Goal: Task Accomplishment & Management: Complete application form

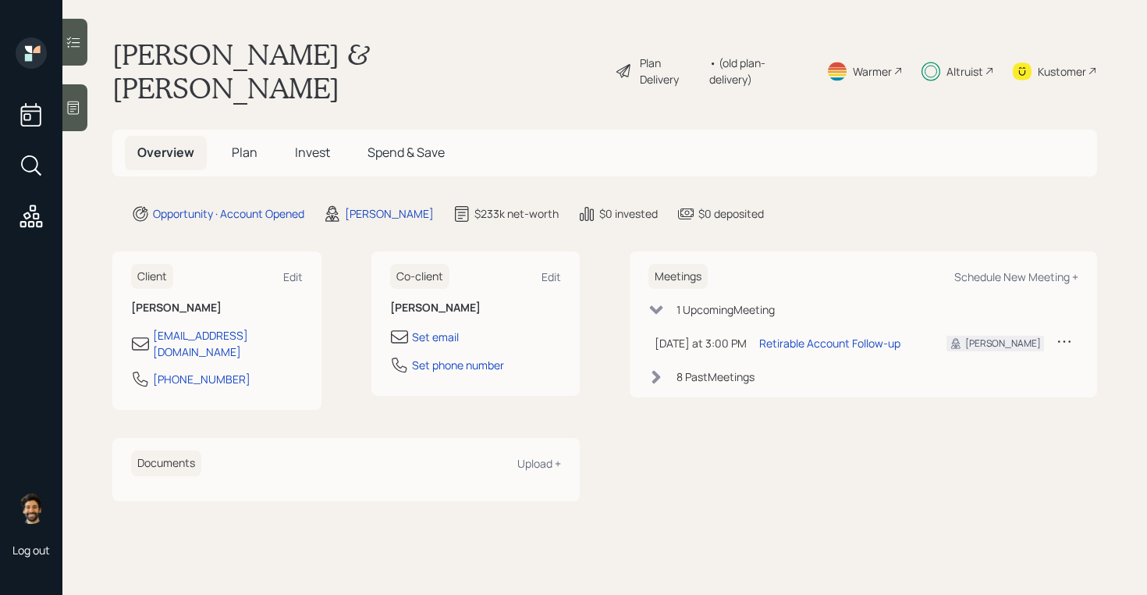
click at [308, 136] on h5 "Invest" at bounding box center [312, 153] width 60 height 34
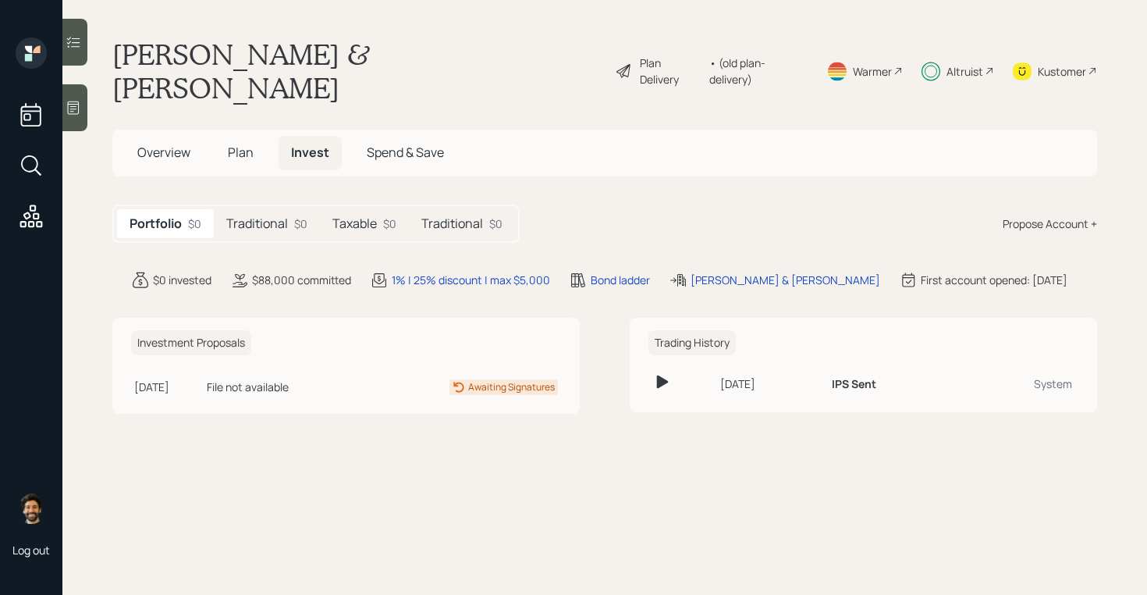
click at [267, 209] on div "Traditional $0" at bounding box center [267, 223] width 106 height 29
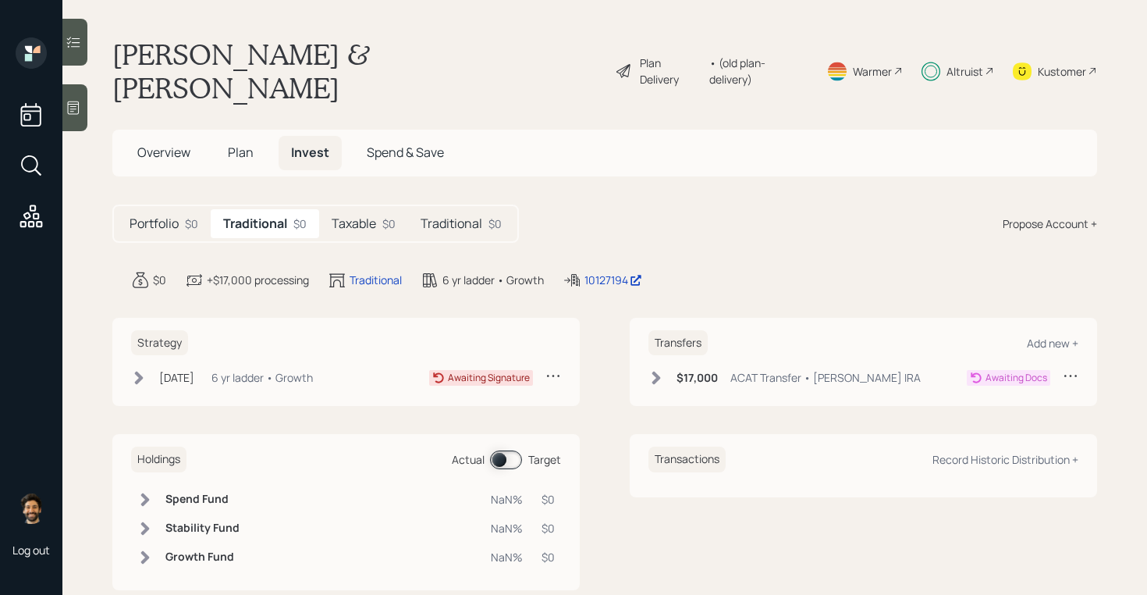
click at [357, 216] on h5 "Taxable" at bounding box center [354, 223] width 44 height 15
click at [488, 215] on div "$0" at bounding box center [494, 223] width 13 height 16
click at [279, 216] on h5 "Traditional" at bounding box center [254, 223] width 62 height 15
click at [377, 361] on div "Strategy [DATE] [DATE] 3:24 PM EDT 6 yr ladder • Growth Awaiting Signature" at bounding box center [345, 362] width 467 height 89
click at [313, 369] on div "6 yr ladder • Growth" at bounding box center [261, 377] width 101 height 16
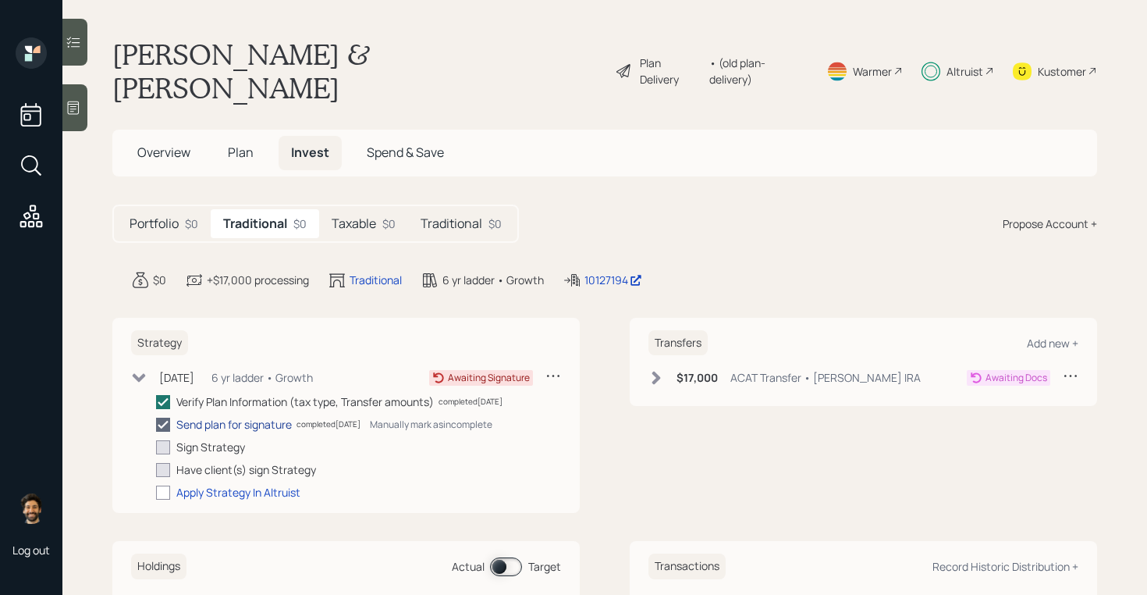
click at [229, 416] on div "Send plan for signature" at bounding box center [233, 424] width 115 height 16
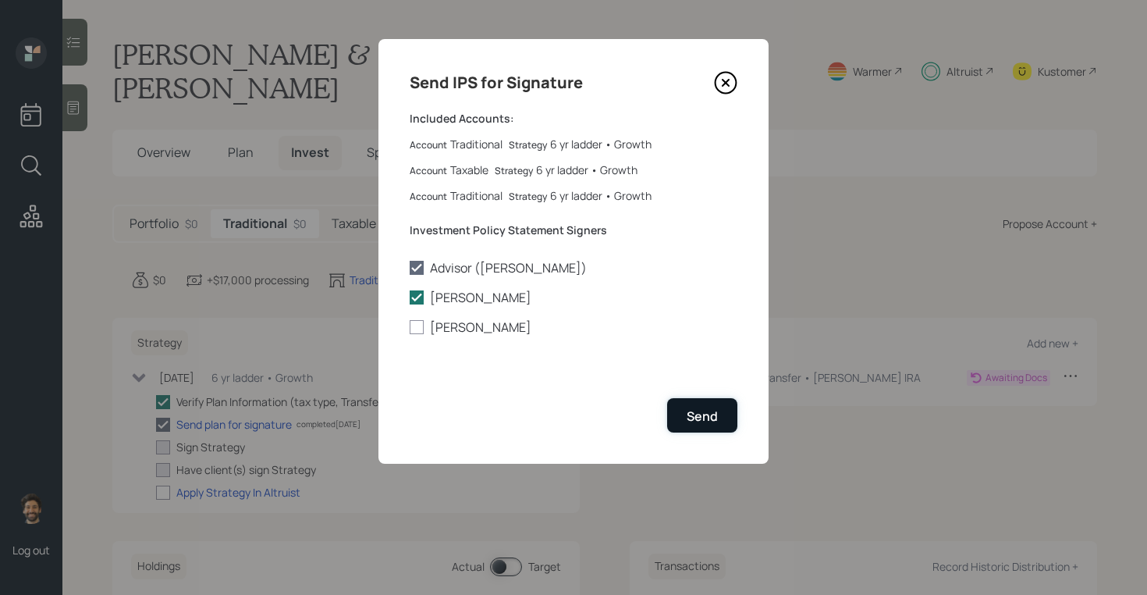
click at [701, 421] on div "Send" at bounding box center [702, 415] width 31 height 17
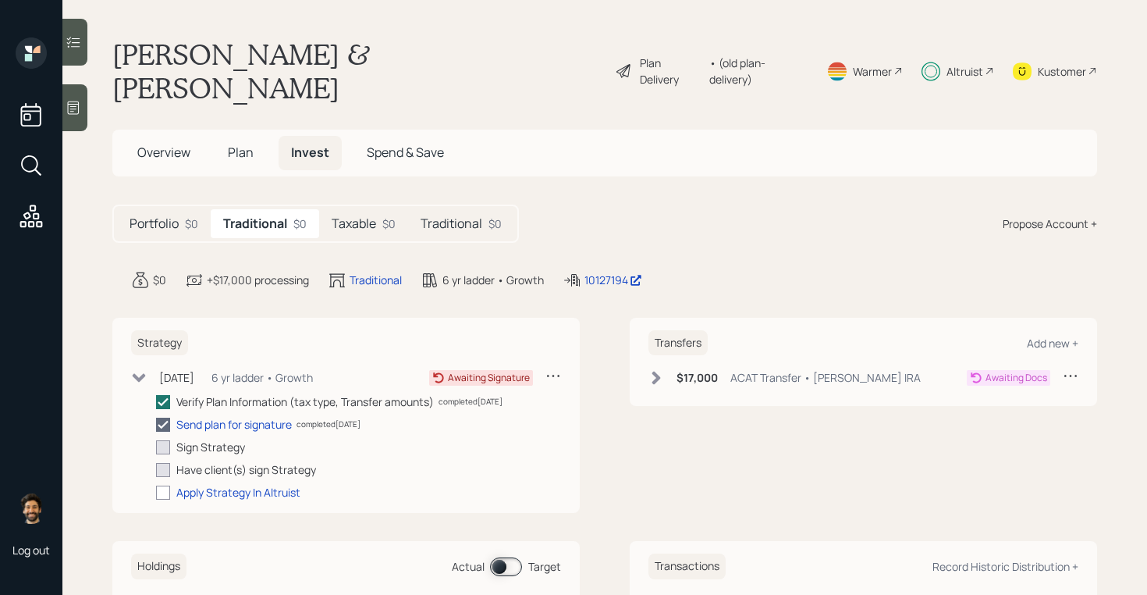
click at [359, 216] on h5 "Taxable" at bounding box center [354, 223] width 44 height 15
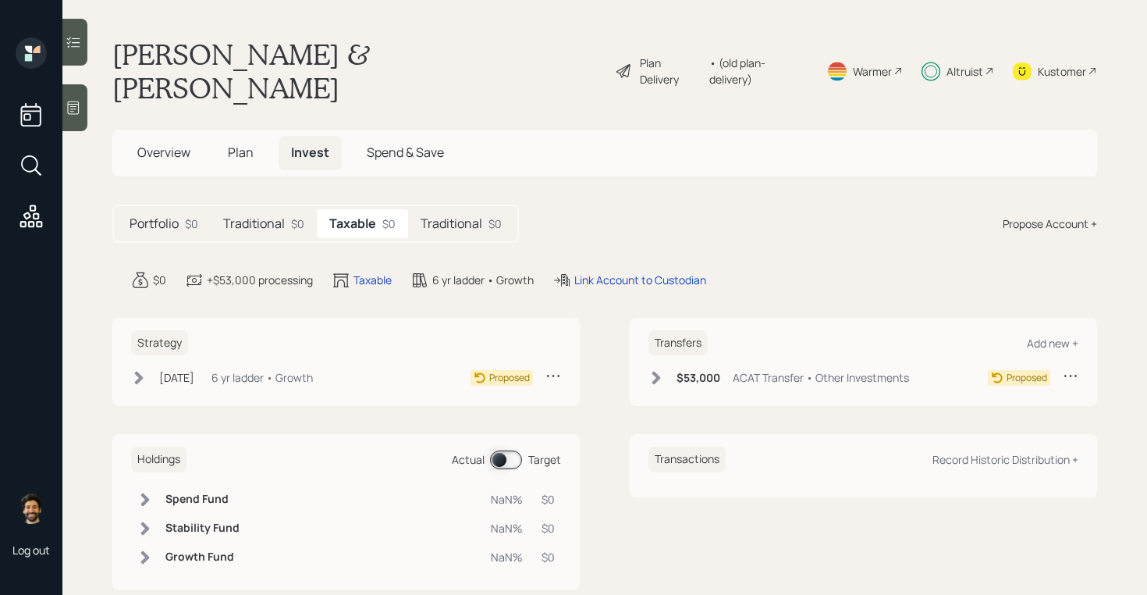
click at [461, 216] on h5 "Traditional" at bounding box center [452, 223] width 62 height 15
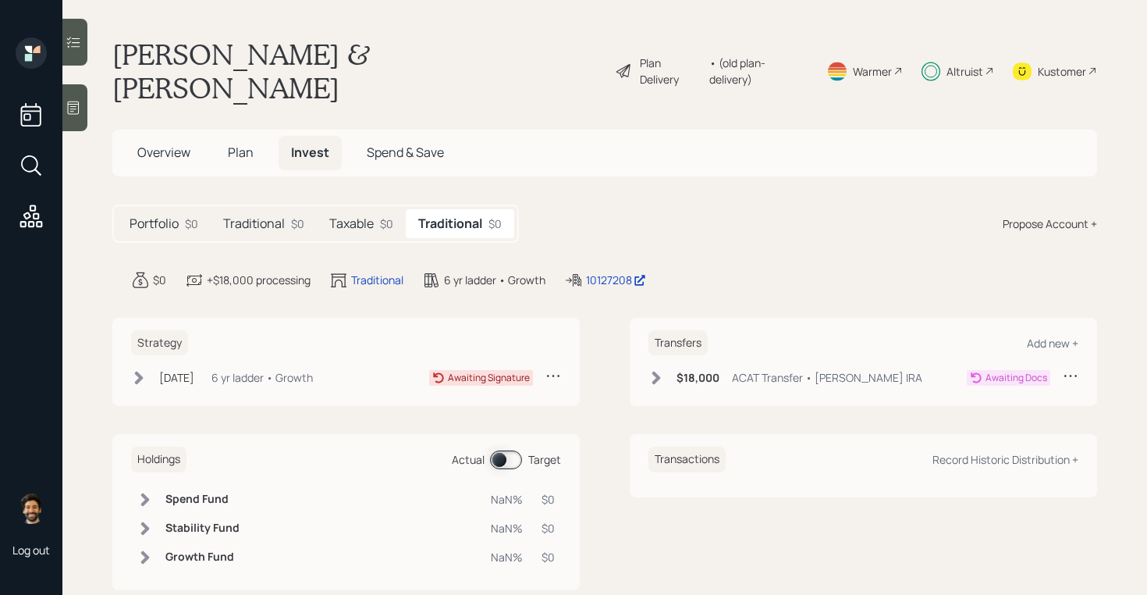
click at [383, 215] on div "$0" at bounding box center [386, 223] width 13 height 16
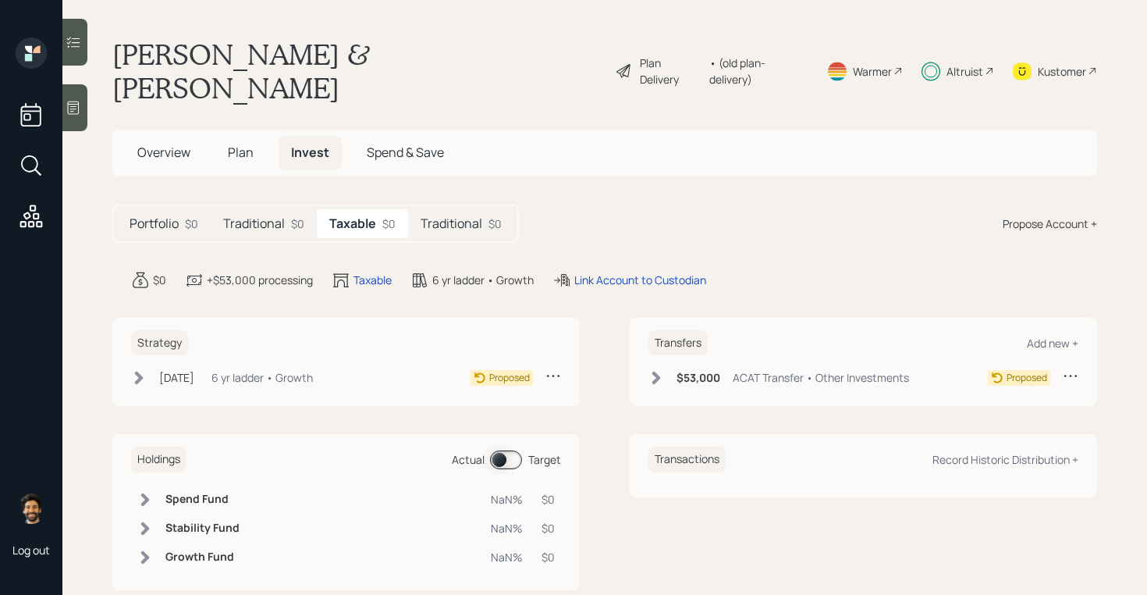
click at [657, 370] on icon at bounding box center [656, 378] width 16 height 16
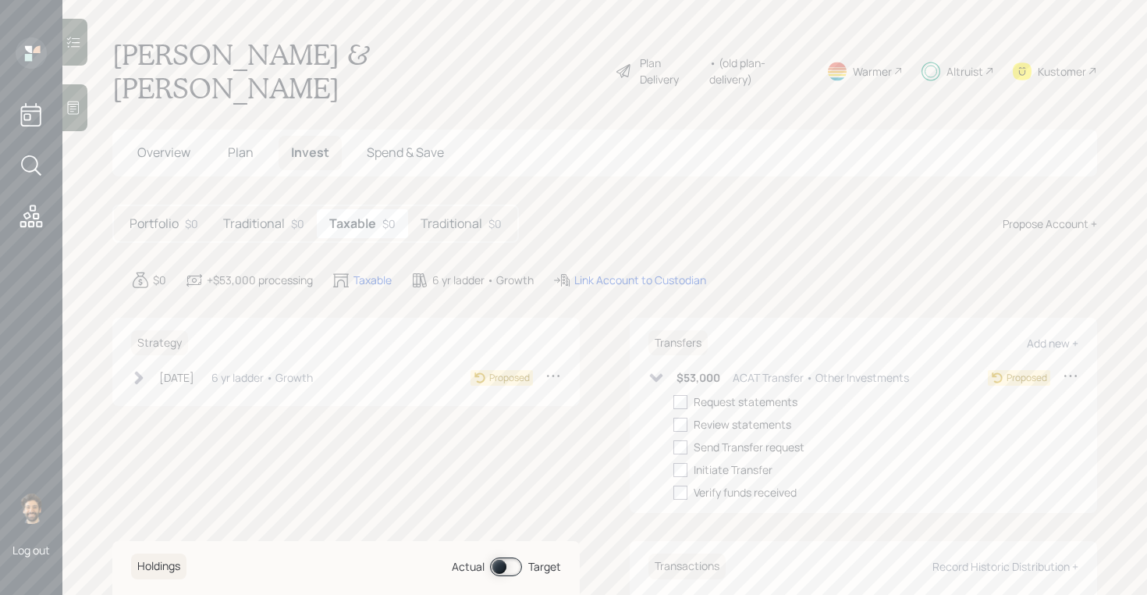
click at [286, 209] on div "Traditional $0" at bounding box center [264, 223] width 106 height 29
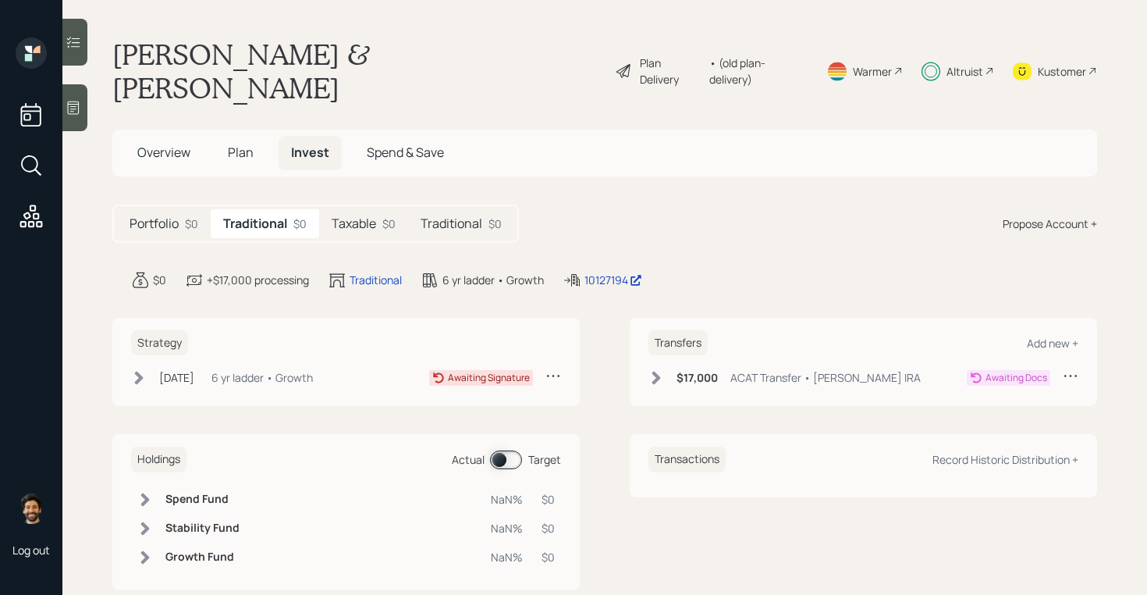
click at [444, 216] on h5 "Traditional" at bounding box center [452, 223] width 62 height 15
click at [259, 216] on h5 "Traditional" at bounding box center [254, 223] width 62 height 15
click at [253, 144] on span "Plan" at bounding box center [241, 152] width 26 height 17
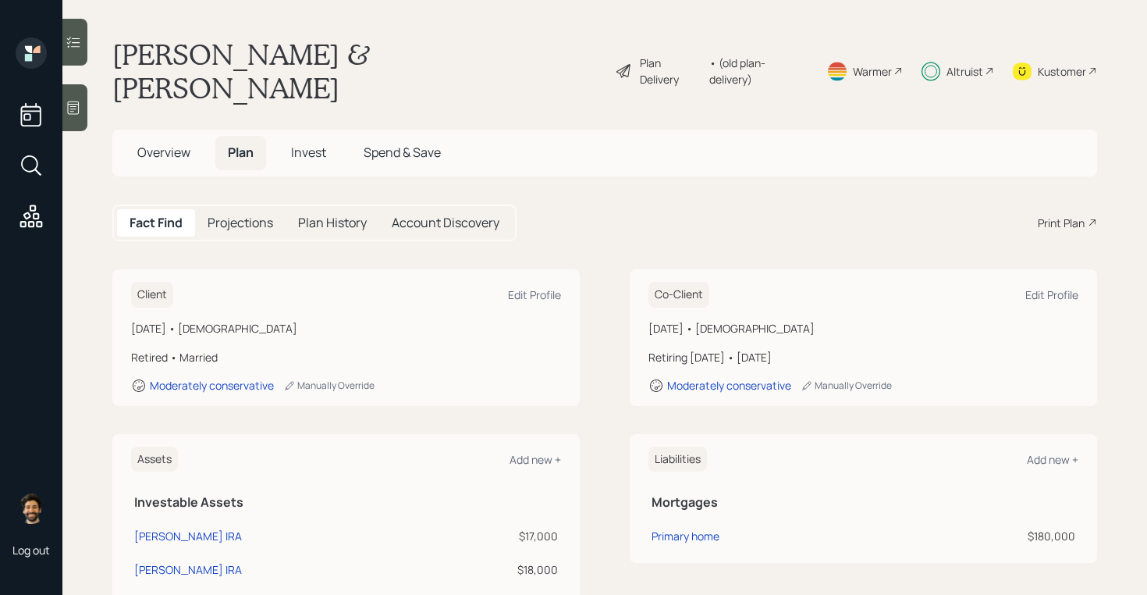
click at [991, 62] on div "Altruist" at bounding box center [958, 70] width 73 height 67
